Goal: Use online tool/utility: Utilize a website feature to perform a specific function

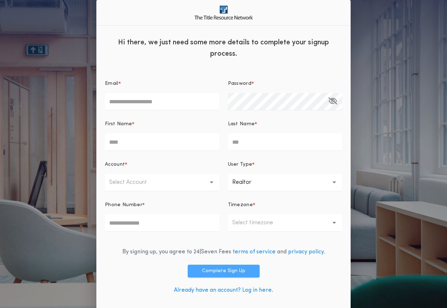
click at [232, 274] on button "Complete Sign Up" at bounding box center [224, 271] width 72 height 13
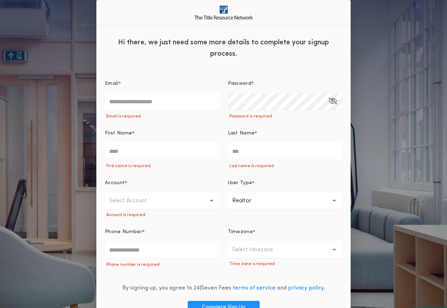
click at [105, 93] on div at bounding box center [105, 93] width 0 height 0
click at [209, 103] on input "Email *" at bounding box center [162, 101] width 114 height 17
click at [105, 93] on div at bounding box center [105, 93] width 0 height 0
click at [209, 103] on input "Email *" at bounding box center [162, 101] width 114 height 17
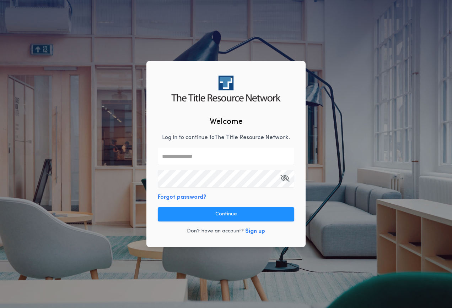
type input "**********"
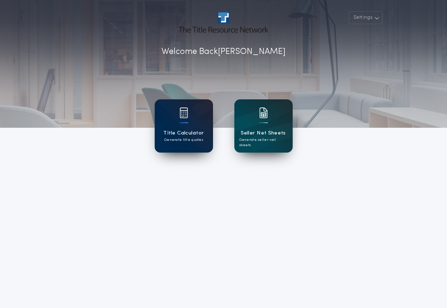
click at [187, 123] on div at bounding box center [183, 118] width 9 height 20
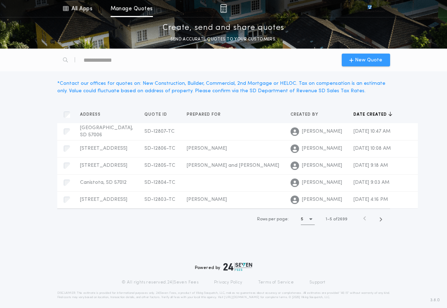
click at [367, 61] on span "New Quote" at bounding box center [368, 60] width 27 height 7
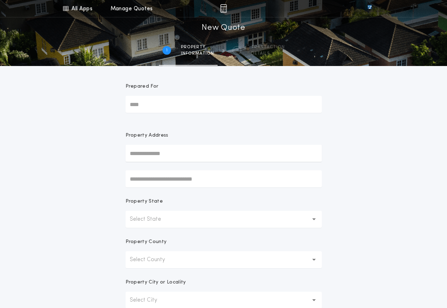
click at [156, 105] on input "Prepared For" at bounding box center [223, 104] width 196 height 17
type input "**"
click at [169, 151] on input "text" at bounding box center [223, 153] width 196 height 17
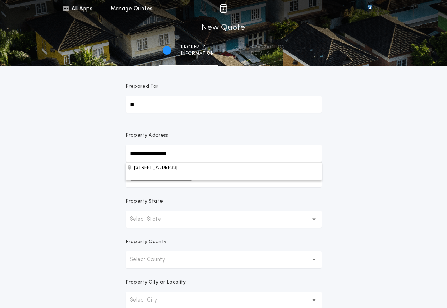
type input "**********"
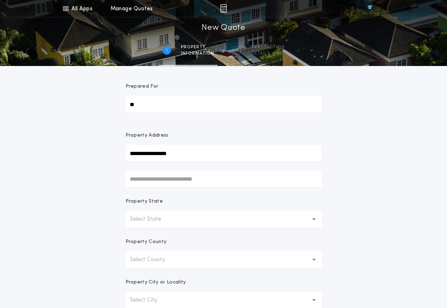
click at [167, 218] on p "Select State" at bounding box center [151, 219] width 43 height 9
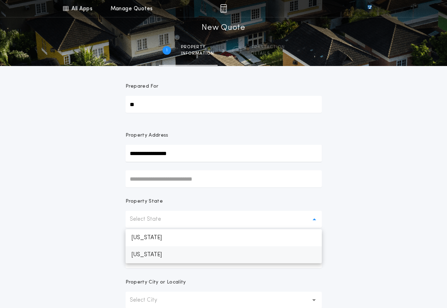
click at [166, 255] on p "[US_STATE]" at bounding box center [223, 255] width 196 height 17
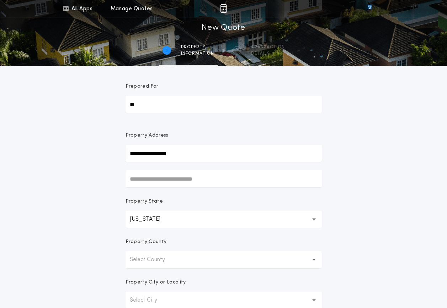
click at [313, 261] on icon "button" at bounding box center [314, 260] width 4 height 2
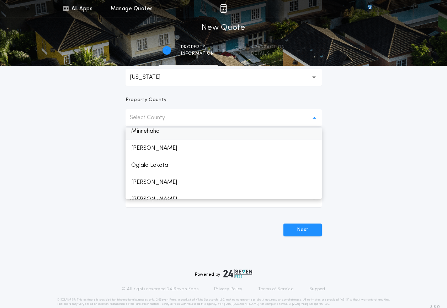
scroll to position [819, 0]
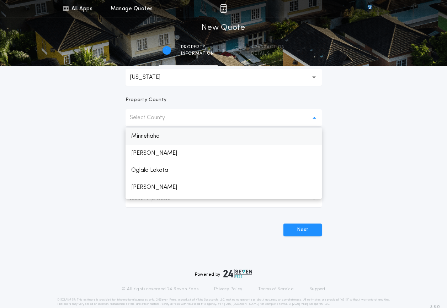
click at [161, 133] on p "Minnehaha" at bounding box center [223, 136] width 196 height 17
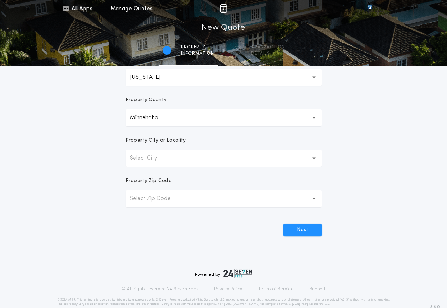
click at [309, 157] on button "Select City" at bounding box center [223, 158] width 196 height 17
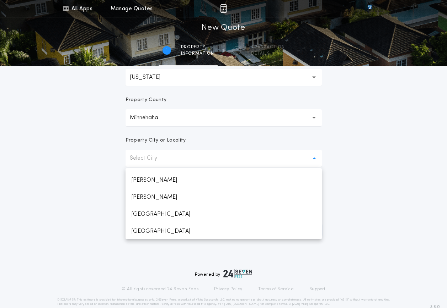
scroll to position [372, 0]
click at [154, 215] on p "[GEOGRAPHIC_DATA]" at bounding box center [223, 213] width 196 height 17
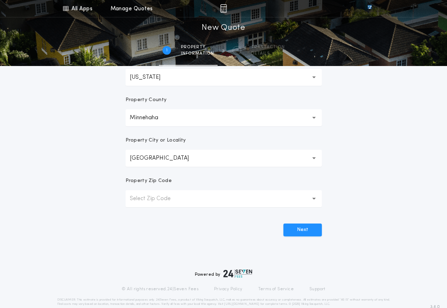
click at [312, 157] on icon "button" at bounding box center [314, 158] width 4 height 17
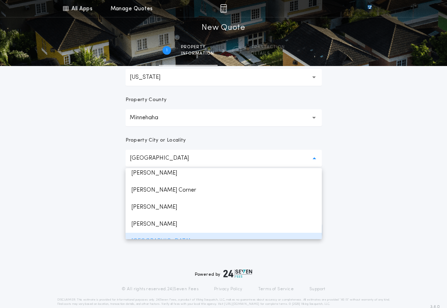
scroll to position [355, 0]
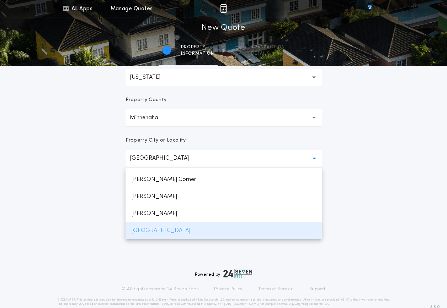
click at [154, 231] on p "[GEOGRAPHIC_DATA]" at bounding box center [223, 230] width 196 height 17
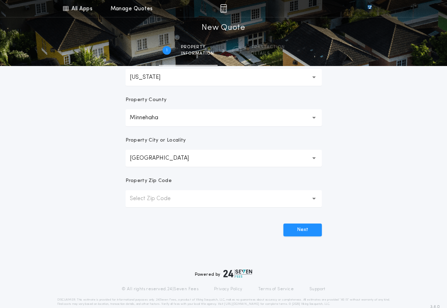
click at [315, 200] on icon "button" at bounding box center [314, 199] width 4 height 2
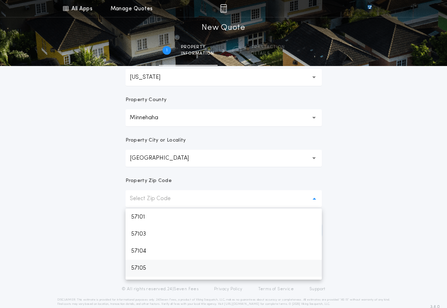
click at [146, 266] on p "57105" at bounding box center [223, 268] width 196 height 17
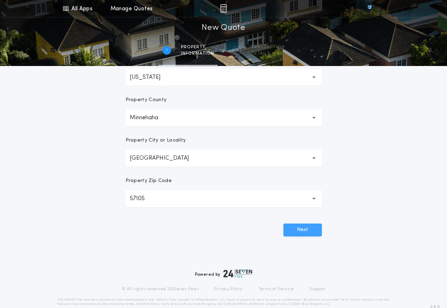
click at [297, 230] on button "Next" at bounding box center [302, 230] width 38 height 13
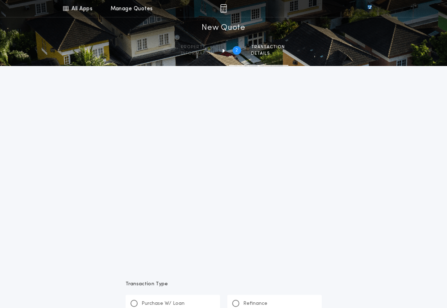
scroll to position [0, 0]
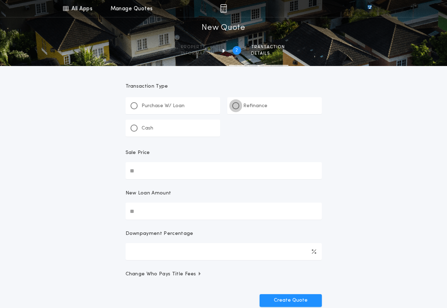
click at [236, 106] on div at bounding box center [236, 106] width 4 height 4
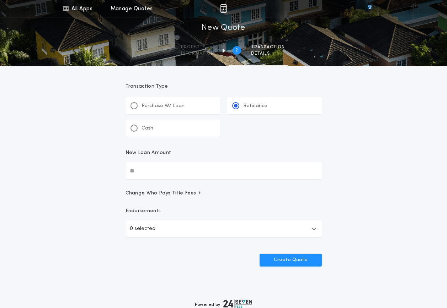
click at [144, 172] on input "New Loan Amount" at bounding box center [223, 170] width 196 height 17
type input "********"
click at [291, 262] on button "Create Quote" at bounding box center [290, 260] width 62 height 13
